Goal: Find contact information: Find contact information

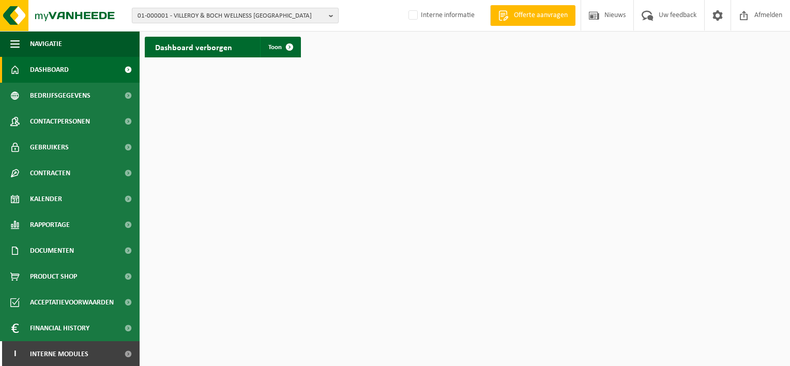
click at [219, 17] on span "01-000001 - VILLEROY & BOCH WELLNESS NV" at bounding box center [231, 16] width 187 height 16
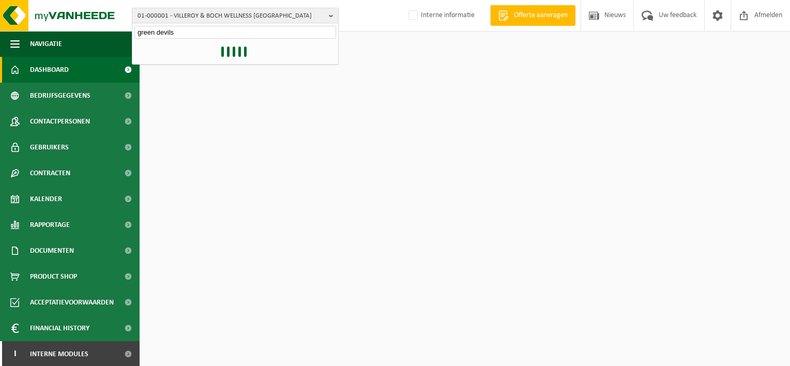
type input "green devils"
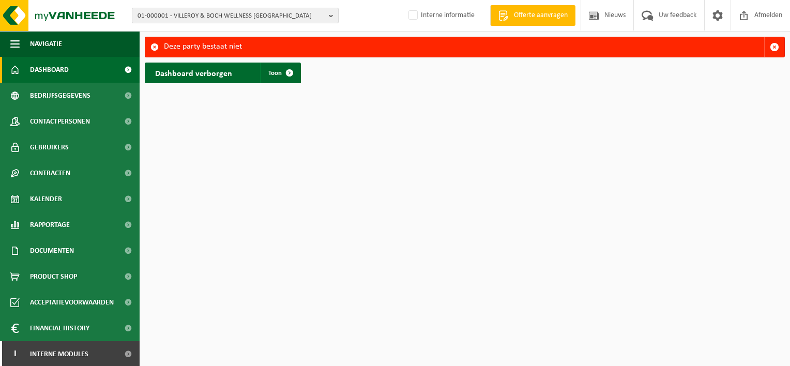
click at [219, 14] on span "01-000001 - VILLEROY & BOCH WELLNESS [GEOGRAPHIC_DATA]" at bounding box center [231, 16] width 187 height 16
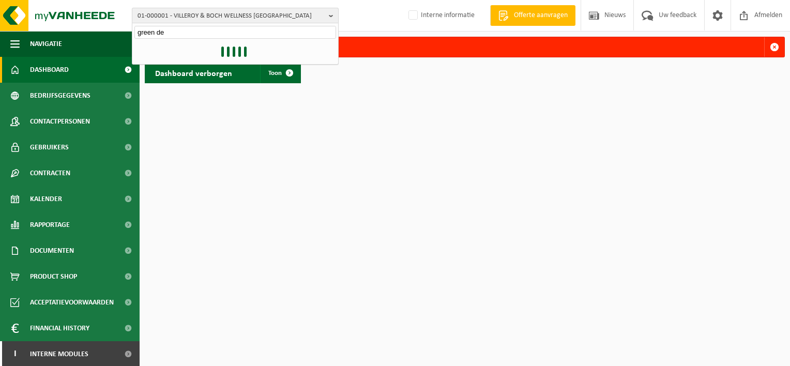
type input "green dev"
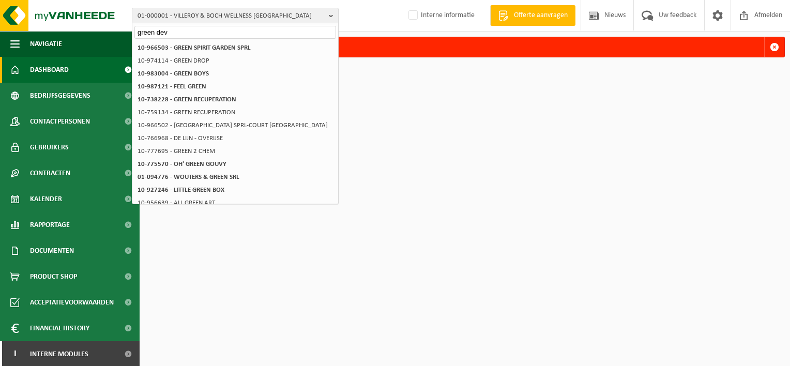
drag, startPoint x: 179, startPoint y: 29, endPoint x: 119, endPoint y: 31, distance: 60.5
click at [119, 31] on div "01-000001 - VILLEROY & BOCH WELLNESS NV green dev 01-000001 - VILLEROY & BOCH W…" at bounding box center [395, 16] width 790 height 32
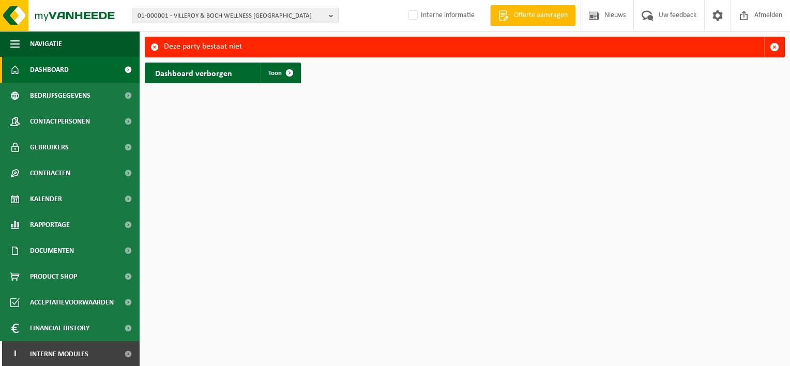
click at [190, 16] on span "01-000001 - VILLEROY & BOCH WELLNESS NV" at bounding box center [231, 16] width 187 height 16
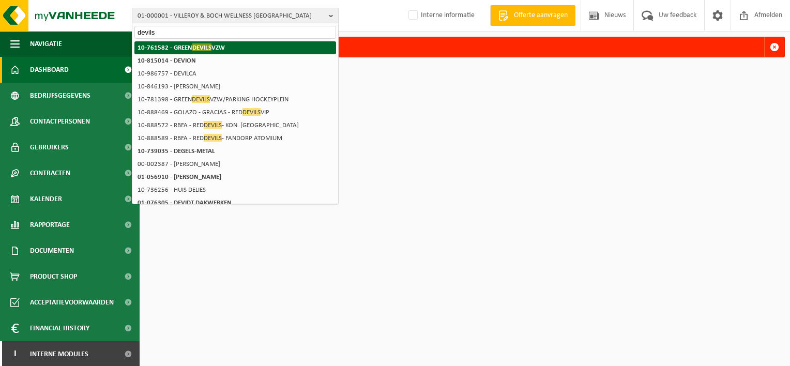
type input "devils"
click at [198, 51] on span "DEVILS" at bounding box center [201, 47] width 19 height 8
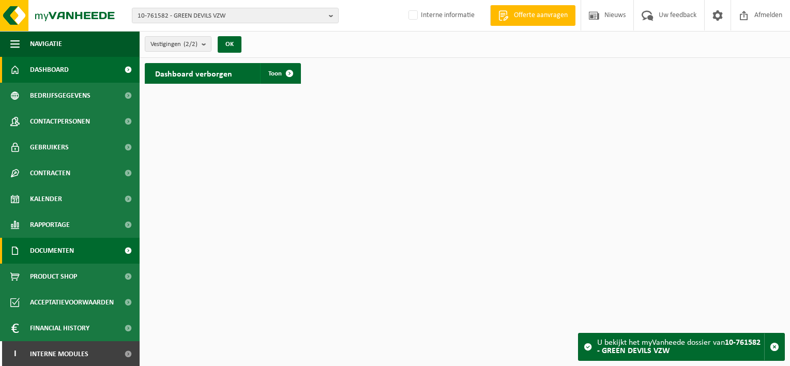
click at [74, 254] on span "Documenten" at bounding box center [52, 251] width 44 height 26
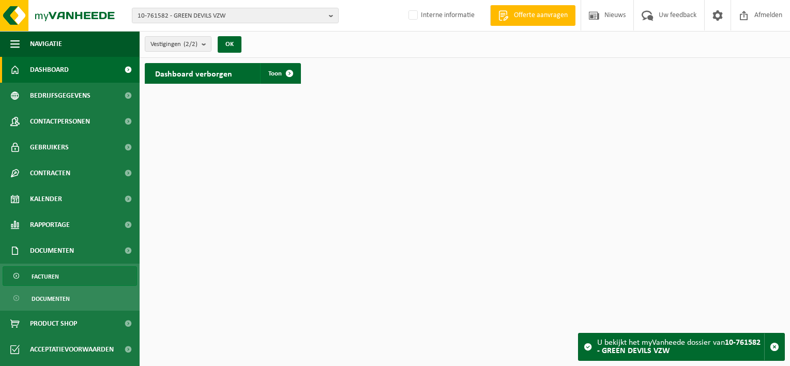
click at [72, 271] on link "Facturen" at bounding box center [70, 276] width 134 height 20
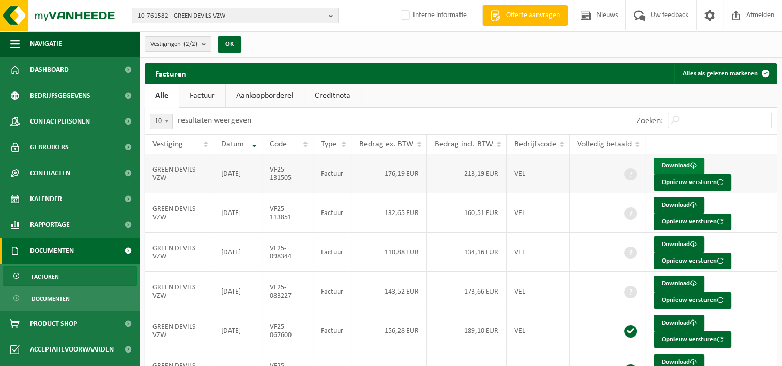
click at [666, 158] on link "Download" at bounding box center [679, 166] width 51 height 17
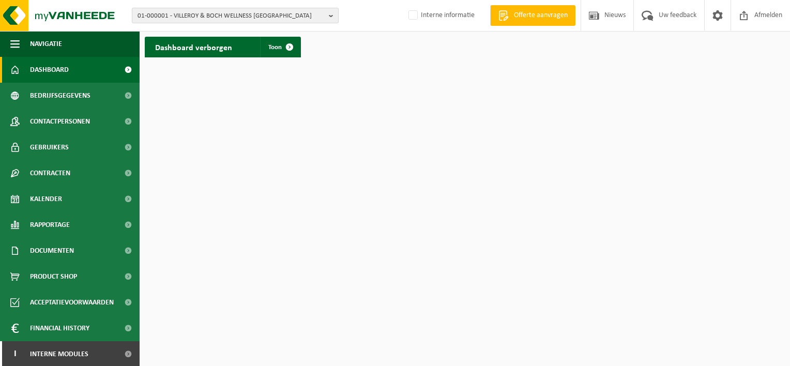
click at [238, 13] on span "01-000001 - VILLEROY & BOCH WELLNESS [GEOGRAPHIC_DATA]" at bounding box center [231, 16] width 187 height 16
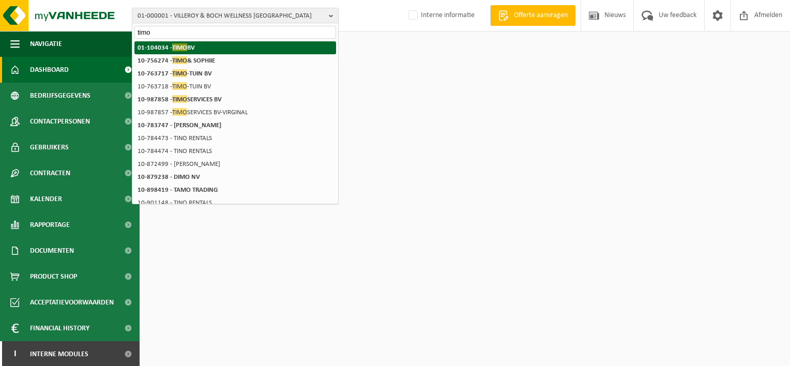
type input "timo"
click at [201, 48] on li "01-104034 - TIMO BV" at bounding box center [235, 47] width 202 height 13
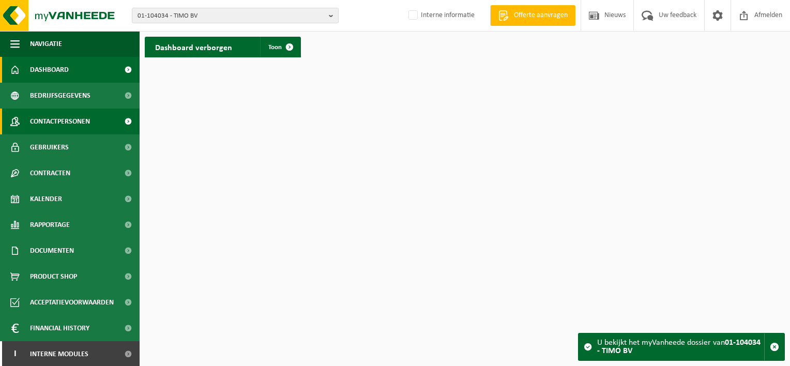
click at [104, 118] on link "Contactpersonen" at bounding box center [70, 122] width 140 height 26
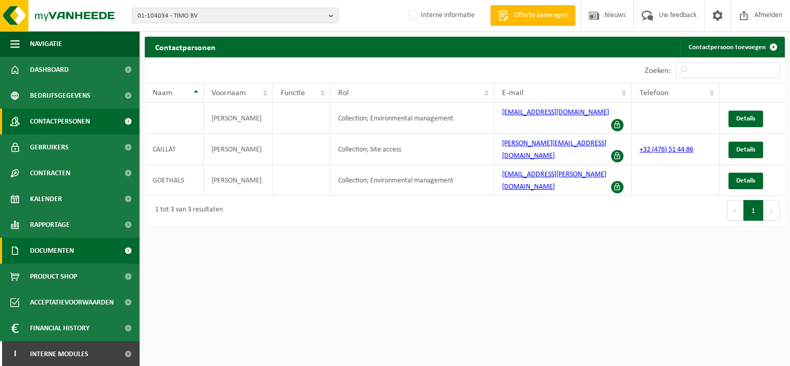
click at [86, 255] on link "Documenten" at bounding box center [70, 251] width 140 height 26
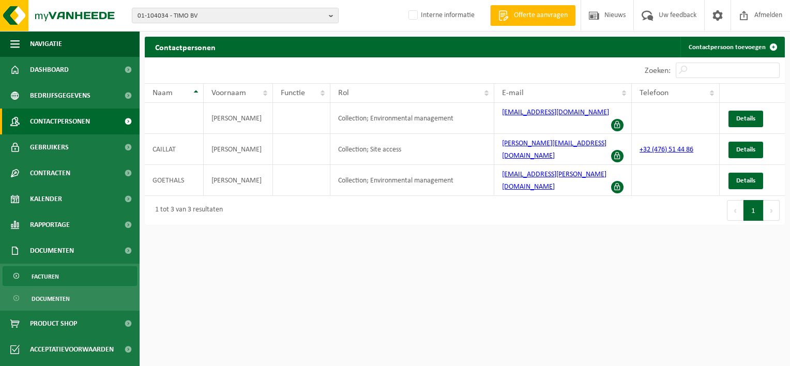
click at [86, 268] on link "Facturen" at bounding box center [70, 276] width 134 height 20
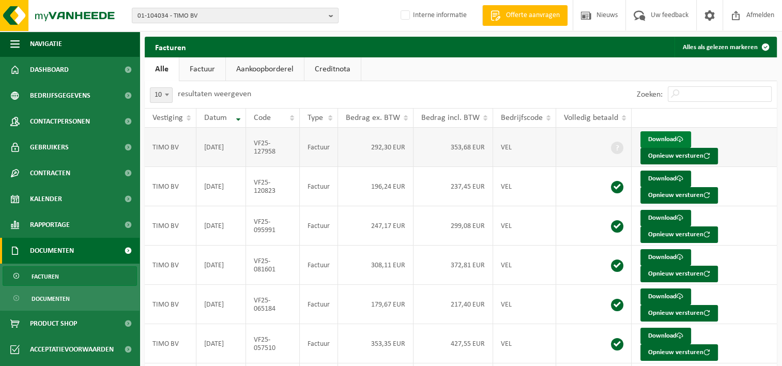
click at [658, 143] on link "Download" at bounding box center [666, 139] width 51 height 17
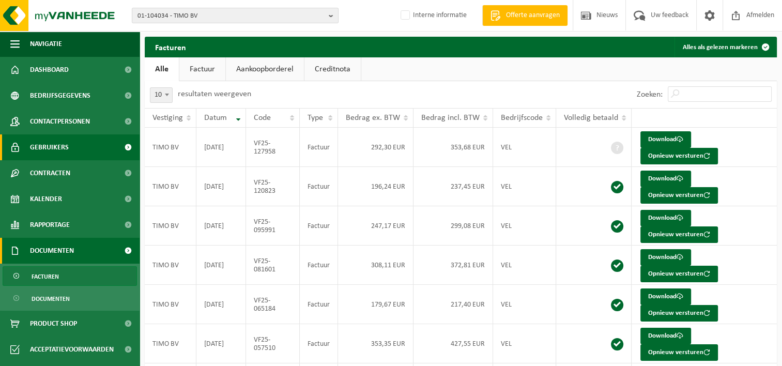
click at [77, 143] on link "Gebruikers" at bounding box center [70, 147] width 140 height 26
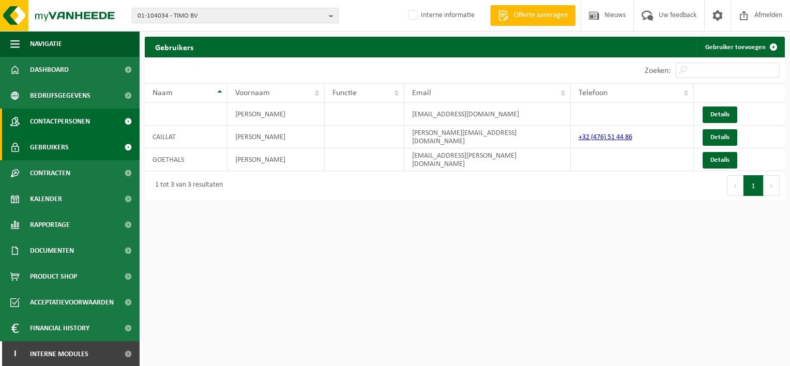
click at [79, 118] on span "Contactpersonen" at bounding box center [60, 122] width 60 height 26
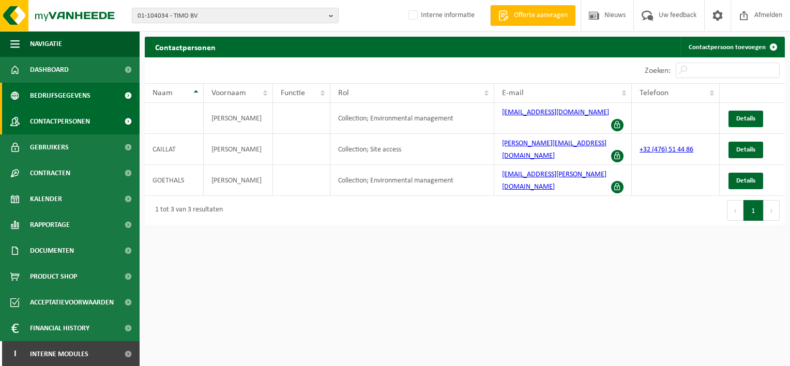
click at [90, 95] on link "Bedrijfsgegevens" at bounding box center [70, 96] width 140 height 26
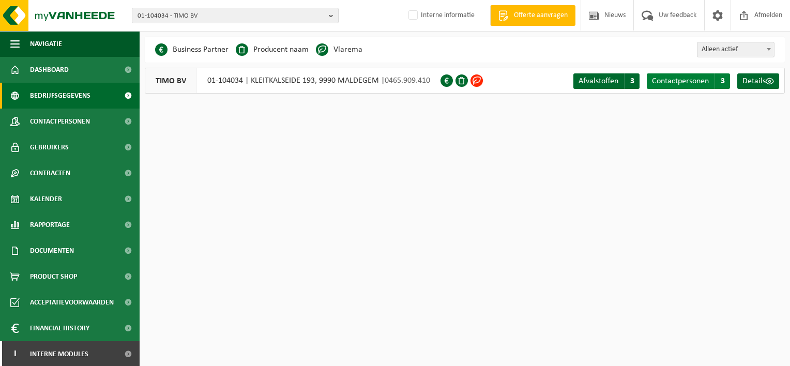
click at [690, 82] on span "Contactpersonen" at bounding box center [680, 81] width 57 height 8
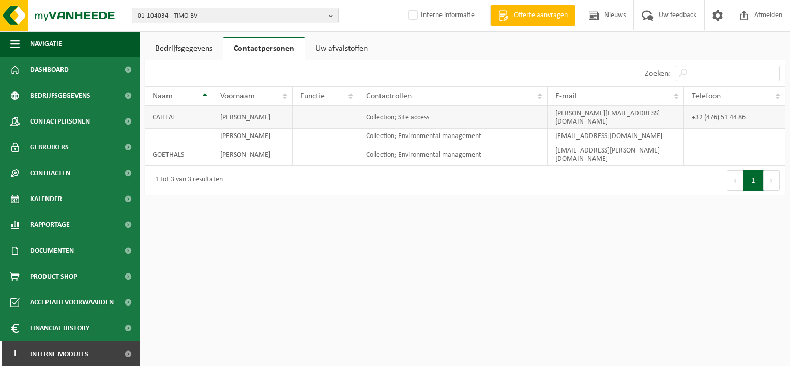
click at [638, 114] on td "nathalie.caillat@telenet.be" at bounding box center [616, 117] width 137 height 23
drag, startPoint x: 638, startPoint y: 114, endPoint x: 548, endPoint y: 117, distance: 89.5
click at [548, 117] on td "nathalie.caillat@telenet.be" at bounding box center [616, 117] width 137 height 23
drag, startPoint x: 548, startPoint y: 117, endPoint x: 565, endPoint y: 111, distance: 17.7
copy td "nathalie.caillat@telenet.be"
